Goal: Task Accomplishment & Management: Complete application form

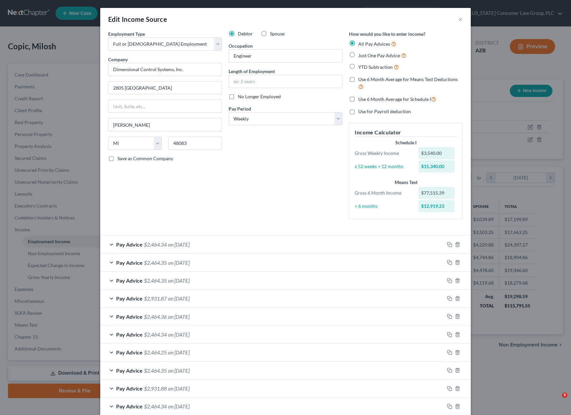
select select "0"
select select "23"
select select "3"
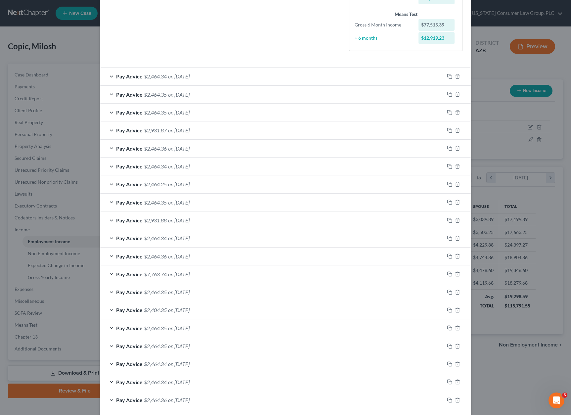
scroll to position [306, 0]
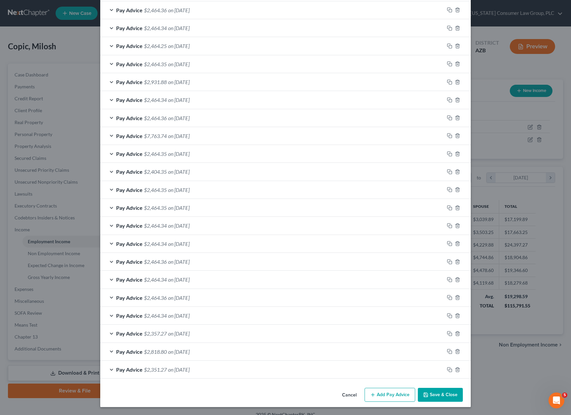
click at [395, 393] on button "Add Pay Advice" at bounding box center [389, 395] width 51 height 14
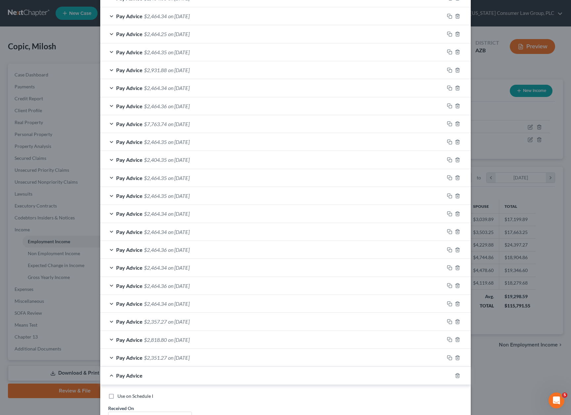
scroll to position [523, 0]
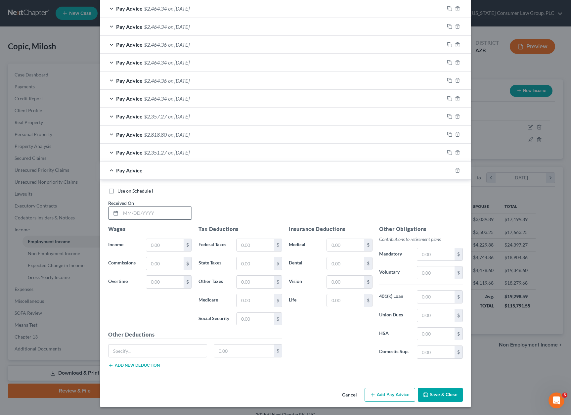
click at [144, 214] on input "text" at bounding box center [156, 213] width 71 height 13
click at [147, 212] on input "text" at bounding box center [156, 213] width 71 height 13
type input "[DATE]"
type input "7,080"
click at [240, 246] on input "text" at bounding box center [254, 245] width 37 height 13
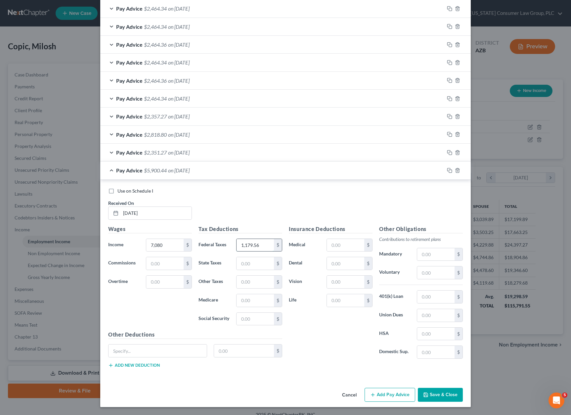
type input "1,179.56"
drag, startPoint x: 254, startPoint y: 262, endPoint x: 270, endPoint y: 260, distance: 16.7
click at [270, 260] on input "135.36" at bounding box center [254, 263] width 37 height 13
type input "135.63"
type input "98.33"
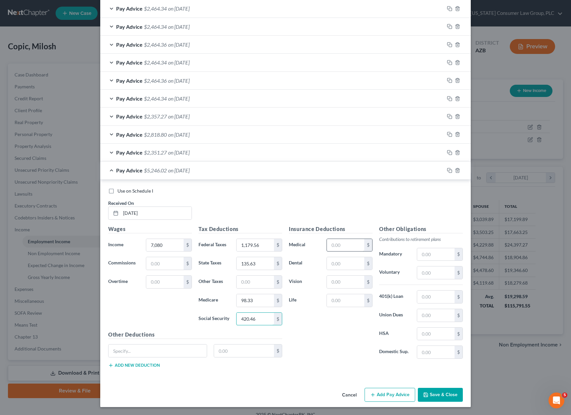
type input "420.46"
click at [350, 243] on input "text" at bounding box center [345, 245] width 37 height 13
type input "298.35"
click at [390, 396] on button "Add Pay Advice" at bounding box center [389, 395] width 51 height 14
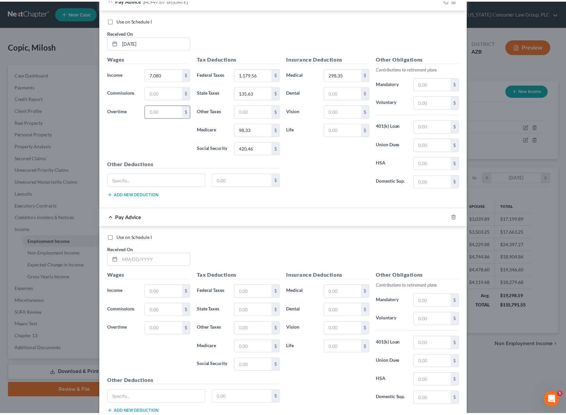
scroll to position [741, 0]
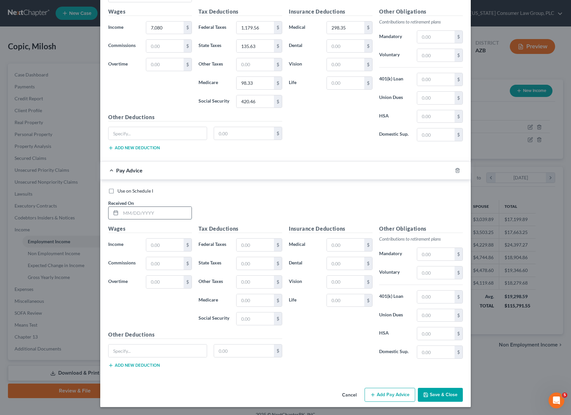
click at [137, 214] on input "text" at bounding box center [156, 213] width 71 height 13
type input "[DATE]"
type input "7,080"
click at [259, 245] on input "text" at bounding box center [254, 244] width 37 height 13
type input "1,179.56"
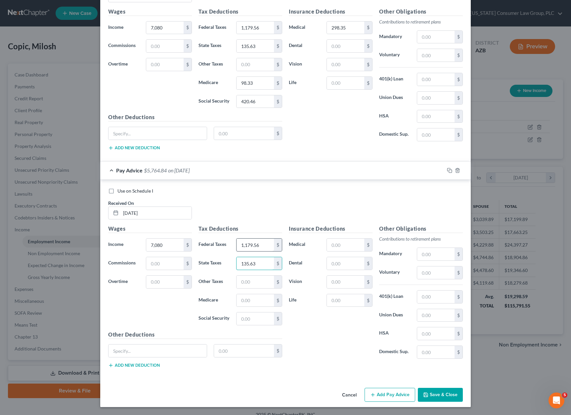
type input "135.63"
type input "98.33"
type input "420.46"
click at [351, 244] on input "text" at bounding box center [345, 244] width 37 height 13
type input "298.35"
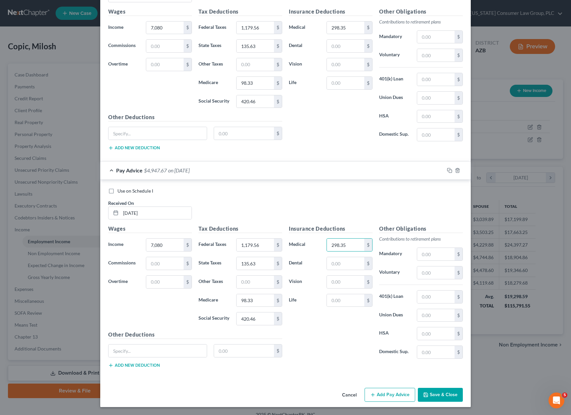
click at [427, 398] on button "Save & Close" at bounding box center [440, 395] width 45 height 14
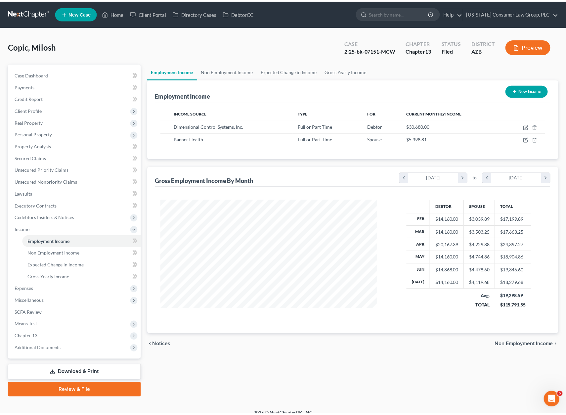
scroll to position [330610, 330497]
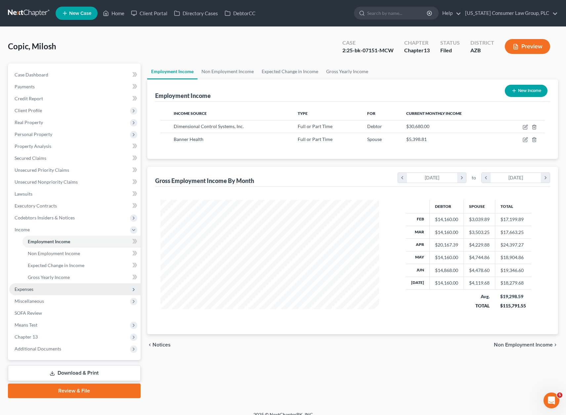
click at [36, 288] on span "Expenses" at bounding box center [74, 289] width 131 height 12
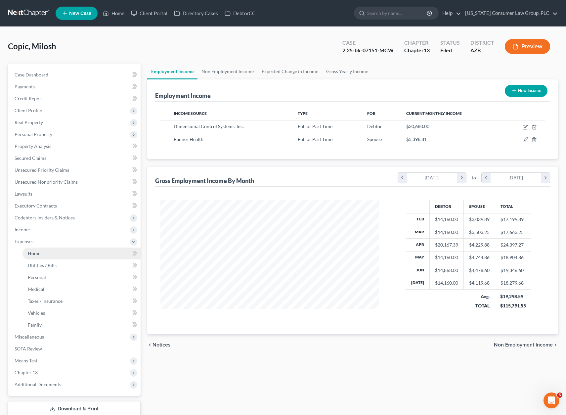
click at [36, 252] on span "Home" at bounding box center [34, 253] width 13 height 6
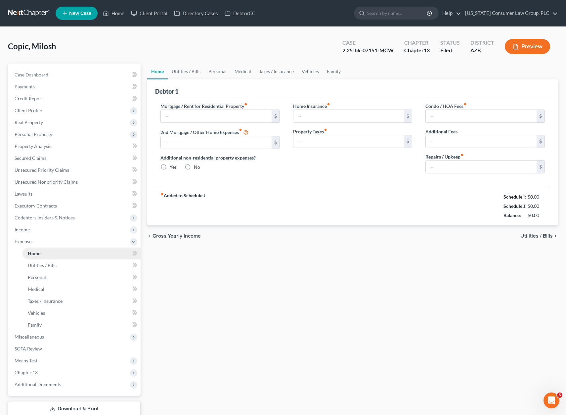
type input "2,781.97"
type input "0.00"
radio input "true"
type input "0.00"
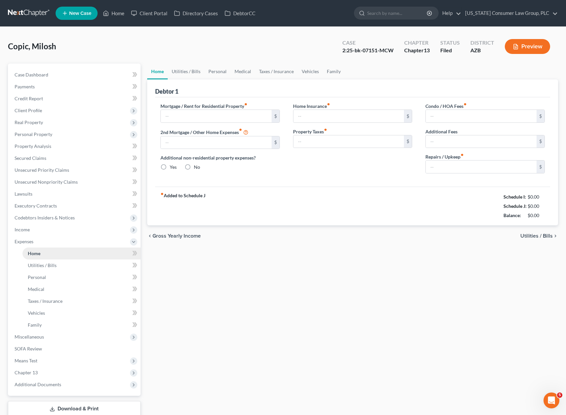
type input "90.00"
type input "0.00"
type input "200.00"
